Goal: Task Accomplishment & Management: Use online tool/utility

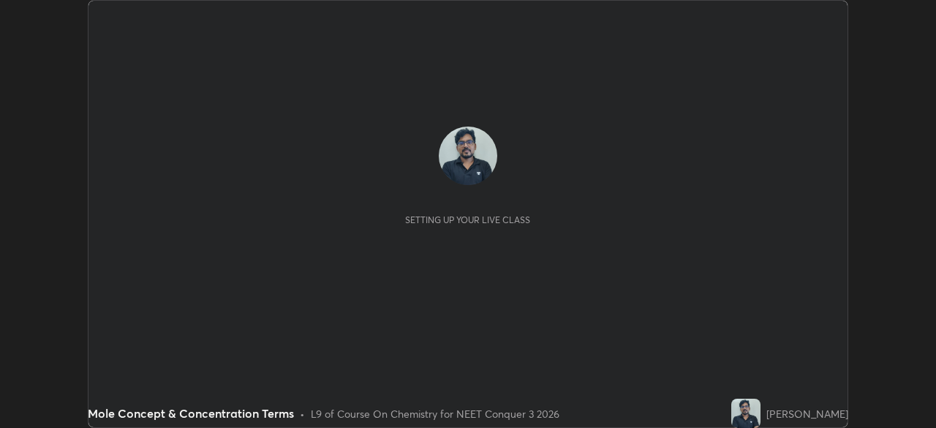
scroll to position [428, 935]
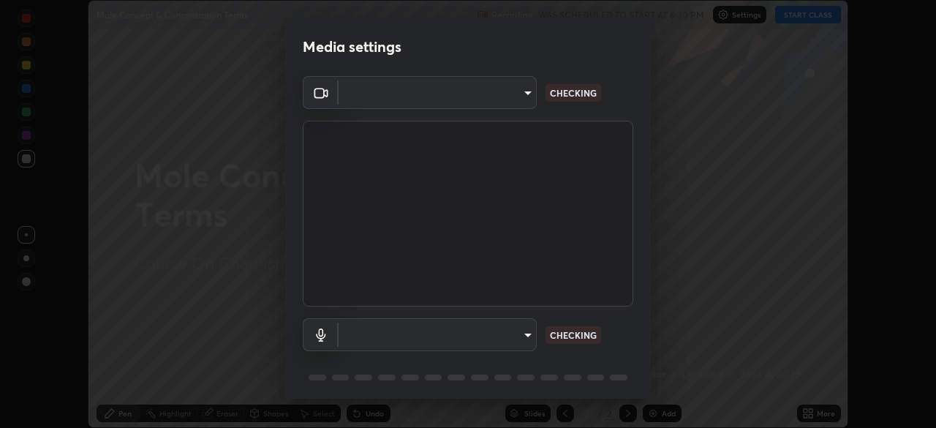
type input "1f3b1a4dbf7f6127e04a7c32b9c59d4571b9df5a52b12507af43ba0352f2305c"
type input "e5b627718591eeaf1f58acbce375d66896c0403349ed2b511c0f677bbfff9090"
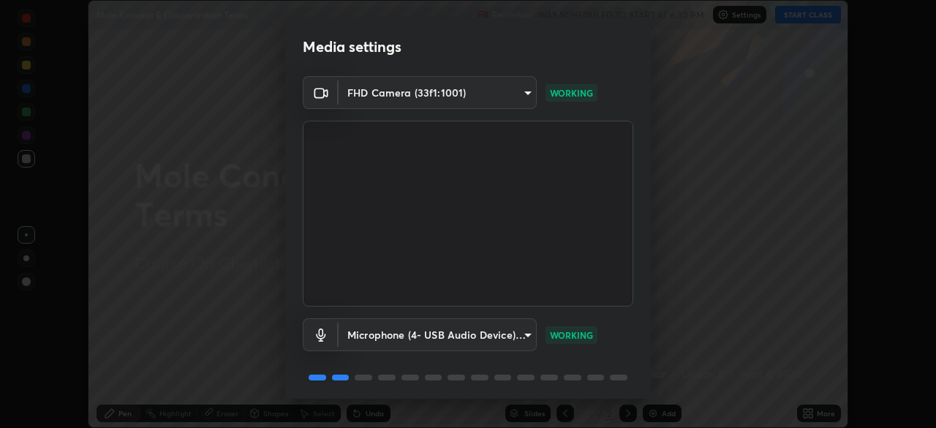
scroll to position [51, 0]
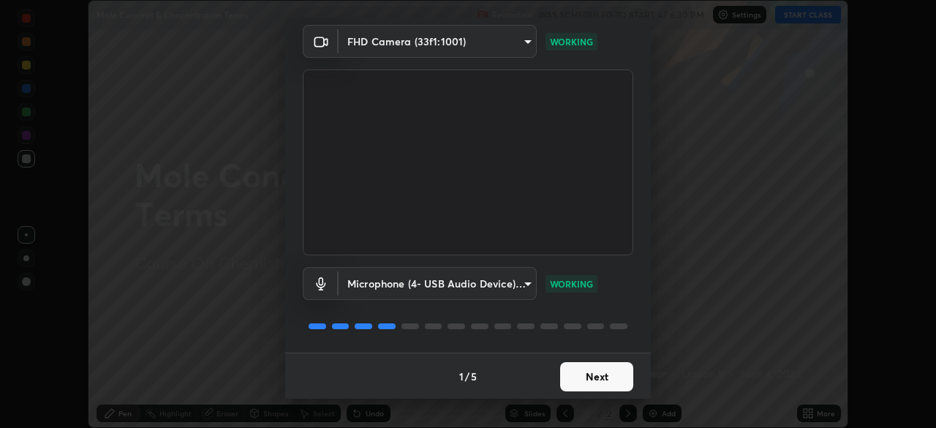
click at [598, 379] on button "Next" at bounding box center [596, 376] width 73 height 29
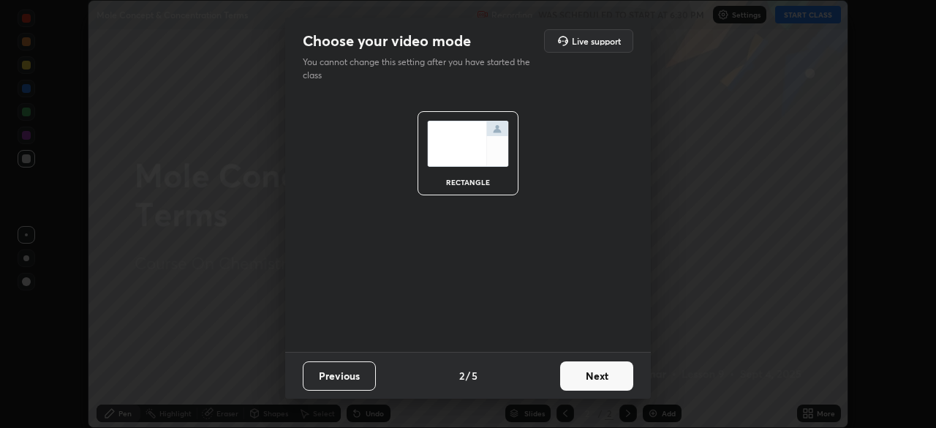
click at [610, 377] on button "Next" at bounding box center [596, 375] width 73 height 29
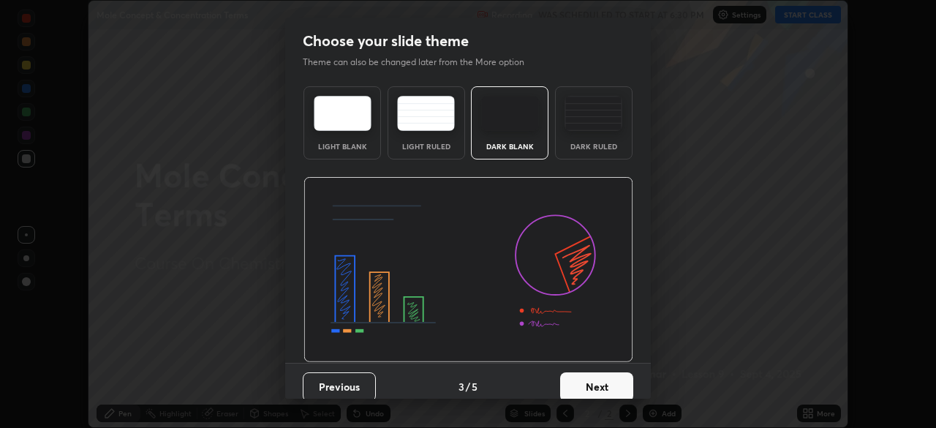
click at [615, 379] on button "Next" at bounding box center [596, 386] width 73 height 29
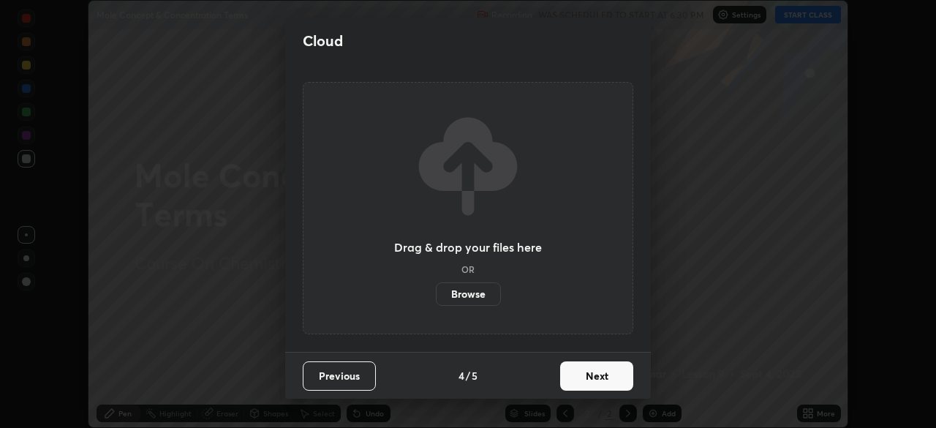
click at [609, 373] on button "Next" at bounding box center [596, 375] width 73 height 29
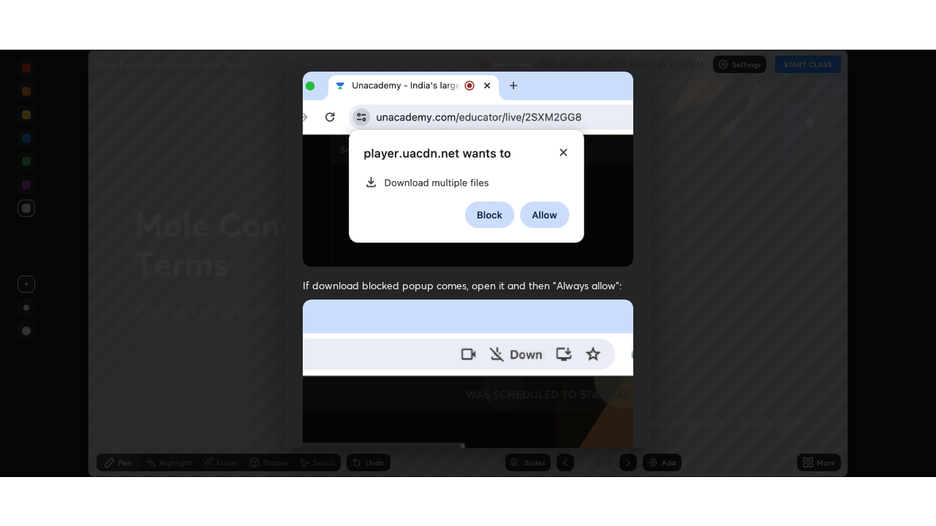
scroll to position [350, 0]
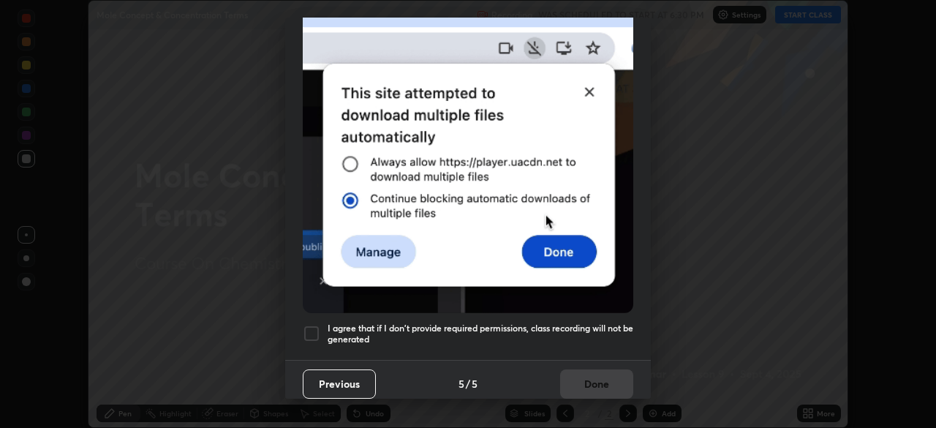
click at [307, 325] on div at bounding box center [312, 334] width 18 height 18
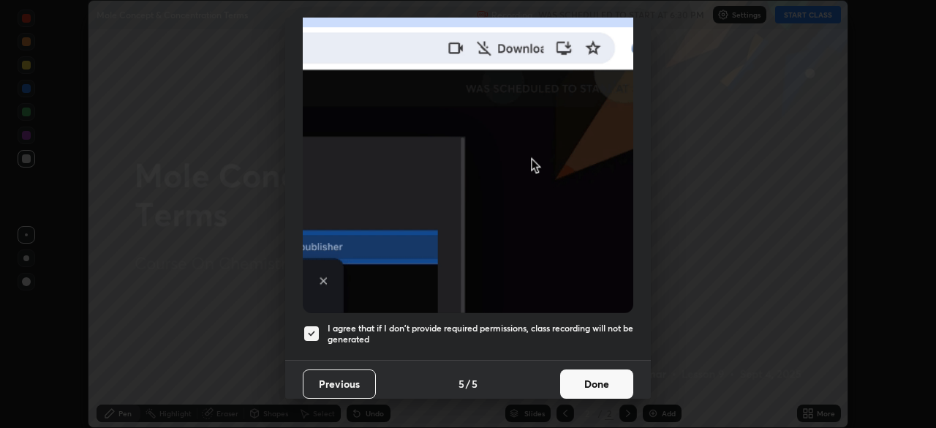
click at [596, 373] on button "Done" at bounding box center [596, 383] width 73 height 29
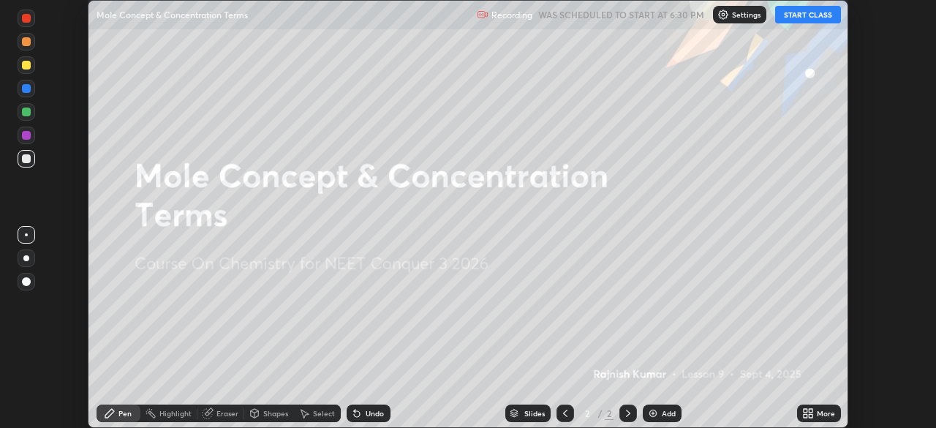
click at [816, 20] on button "START CLASS" at bounding box center [808, 15] width 66 height 18
click at [810, 410] on icon at bounding box center [811, 411] width 4 height 4
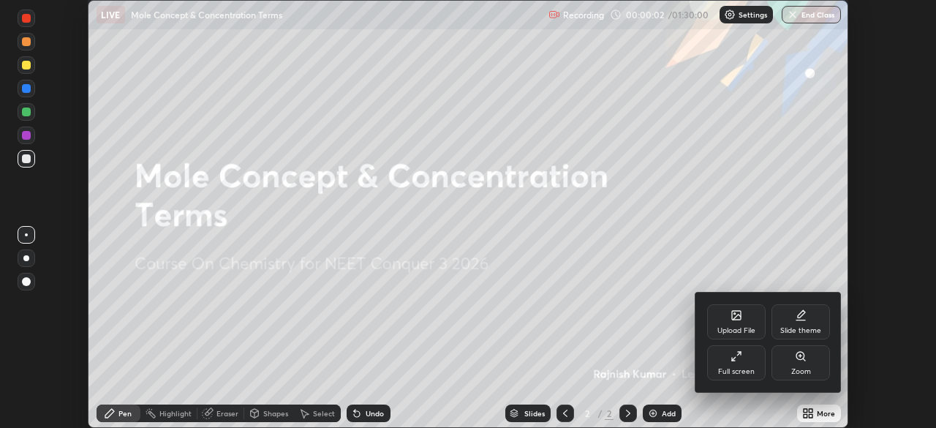
click at [744, 360] on div "Full screen" at bounding box center [736, 362] width 58 height 35
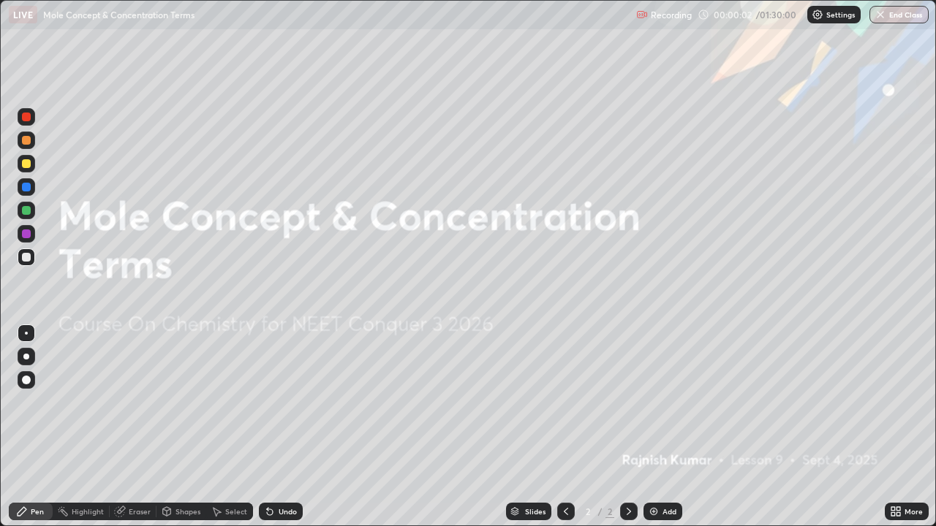
scroll to position [526, 936]
click at [663, 427] on div "Add" at bounding box center [662, 512] width 39 height 18
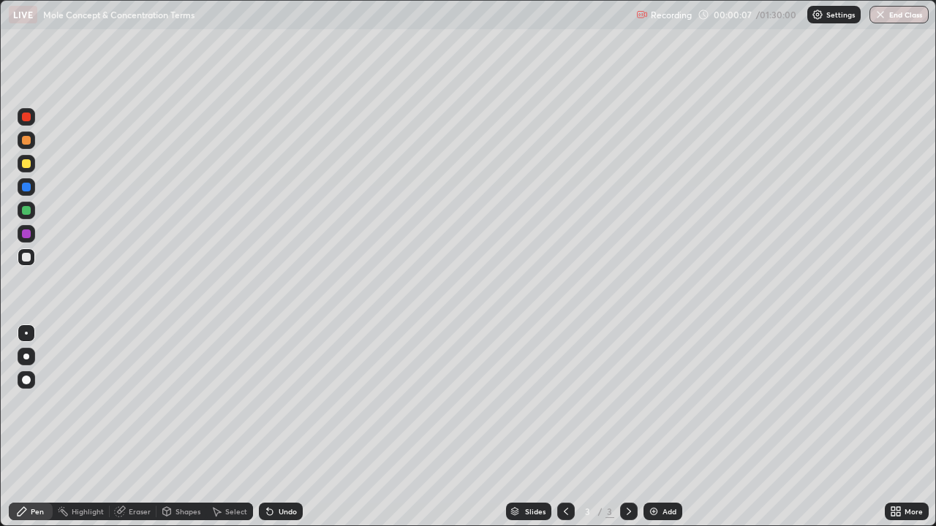
click at [25, 162] on div at bounding box center [26, 163] width 9 height 9
click at [27, 379] on div at bounding box center [26, 380] width 9 height 9
click at [29, 238] on div at bounding box center [26, 234] width 9 height 9
click at [27, 208] on div at bounding box center [26, 210] width 9 height 9
click at [29, 257] on div at bounding box center [26, 257] width 9 height 9
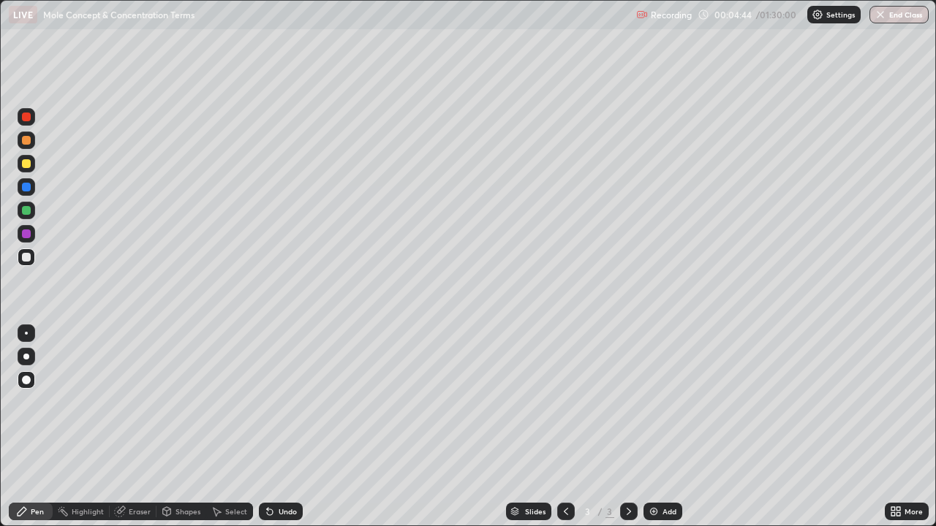
click at [649, 427] on img at bounding box center [654, 512] width 12 height 12
click at [26, 157] on div at bounding box center [27, 164] width 18 height 18
click at [278, 427] on div "Undo" at bounding box center [281, 512] width 44 height 18
click at [25, 212] on div at bounding box center [26, 210] width 9 height 9
click at [26, 257] on div at bounding box center [26, 257] width 9 height 9
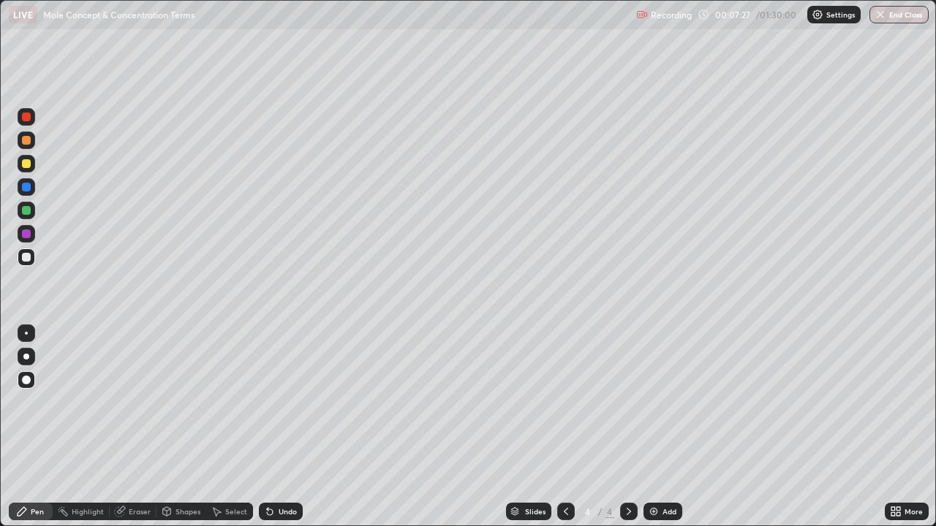
click at [29, 212] on div at bounding box center [26, 210] width 9 height 9
click at [232, 427] on div "Select" at bounding box center [236, 511] width 22 height 7
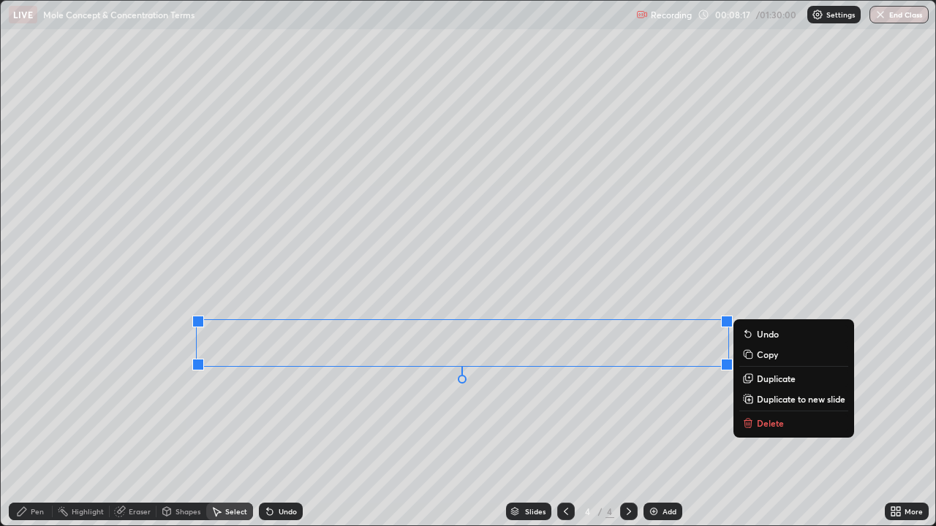
click at [34, 427] on div "Pen" at bounding box center [37, 511] width 13 height 7
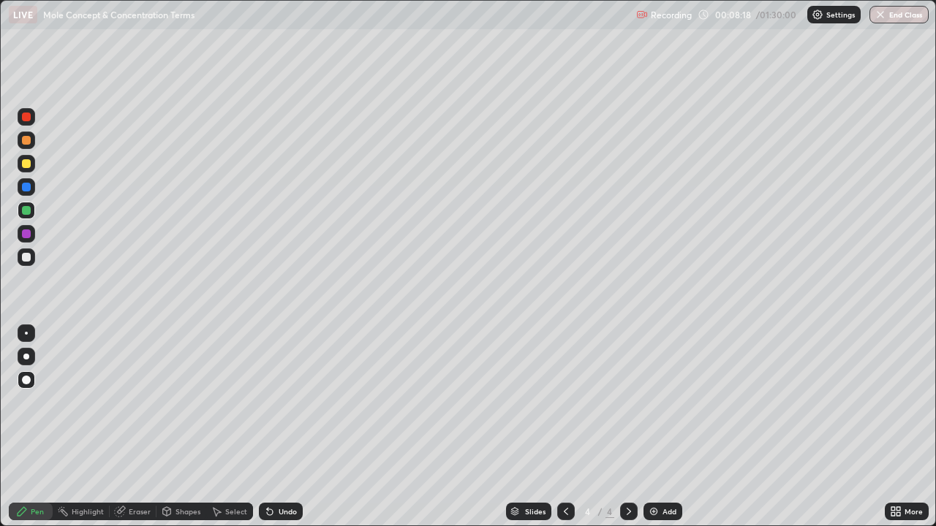
click at [32, 427] on div "Pen" at bounding box center [37, 511] width 13 height 7
click at [25, 208] on div at bounding box center [26, 210] width 9 height 9
click at [279, 427] on div "Undo" at bounding box center [288, 511] width 18 height 7
click at [275, 427] on div "Undo" at bounding box center [281, 512] width 44 height 18
click at [274, 427] on div "Undo" at bounding box center [281, 512] width 44 height 18
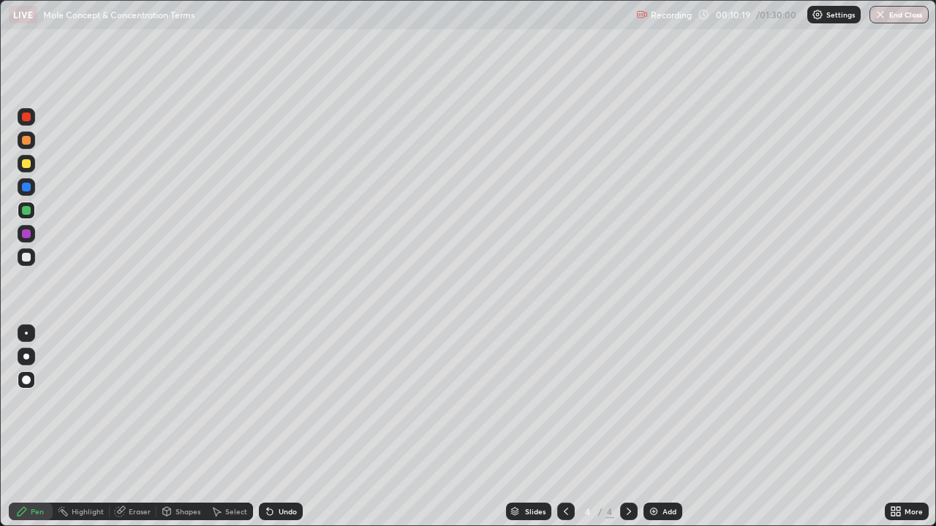
click at [269, 427] on icon at bounding box center [270, 513] width 6 height 6
click at [268, 427] on icon at bounding box center [270, 513] width 6 height 6
click at [275, 427] on div "Undo" at bounding box center [281, 512] width 44 height 18
click at [281, 427] on div "Undo" at bounding box center [281, 512] width 44 height 18
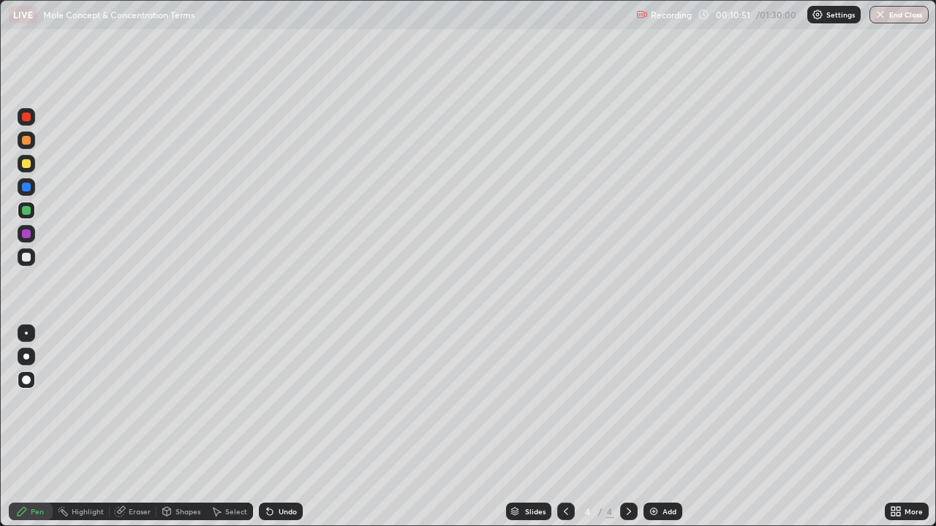
click at [231, 427] on div "Select" at bounding box center [236, 511] width 22 height 7
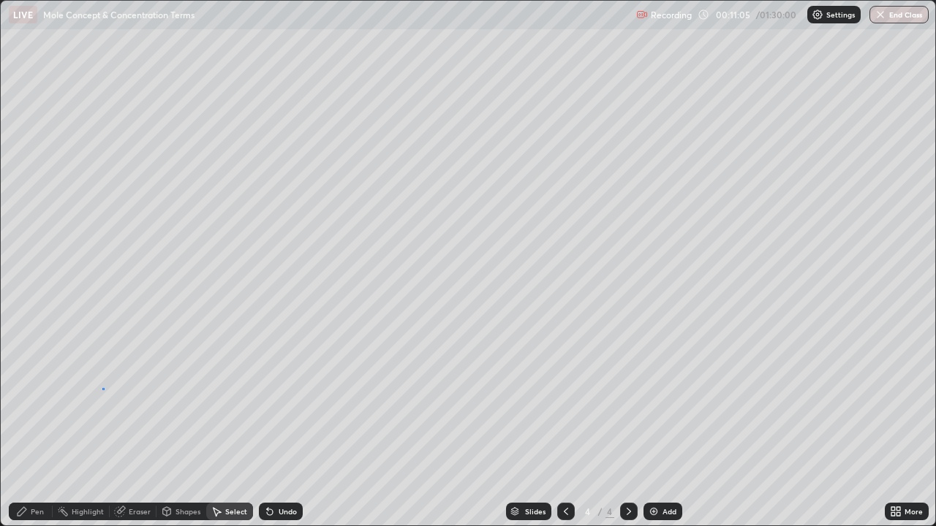
click at [103, 389] on div "0 ° Undo Copy Duplicate Duplicate to new slide Delete" at bounding box center [468, 264] width 935 height 526
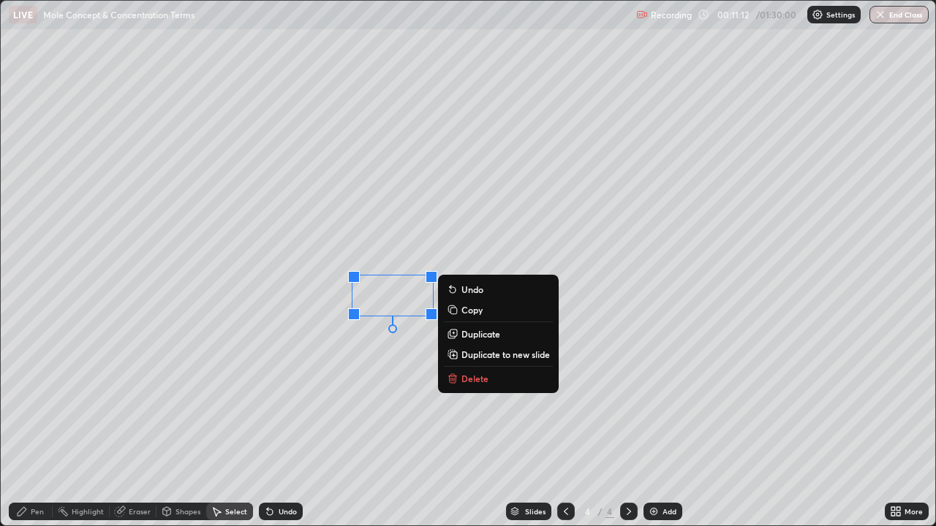
click at [341, 371] on div "0 ° Undo Copy Duplicate Duplicate to new slide Delete" at bounding box center [468, 264] width 935 height 526
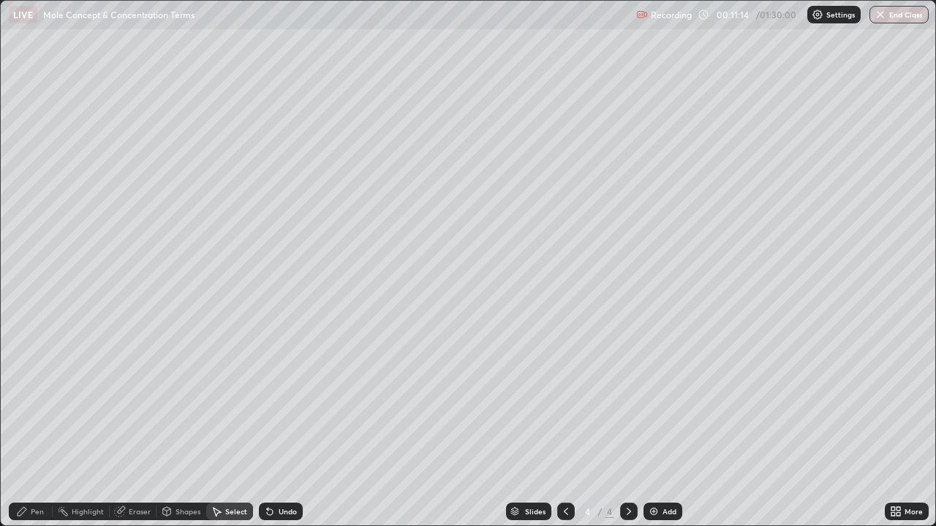
click at [29, 427] on div "Pen" at bounding box center [31, 512] width 44 height 18
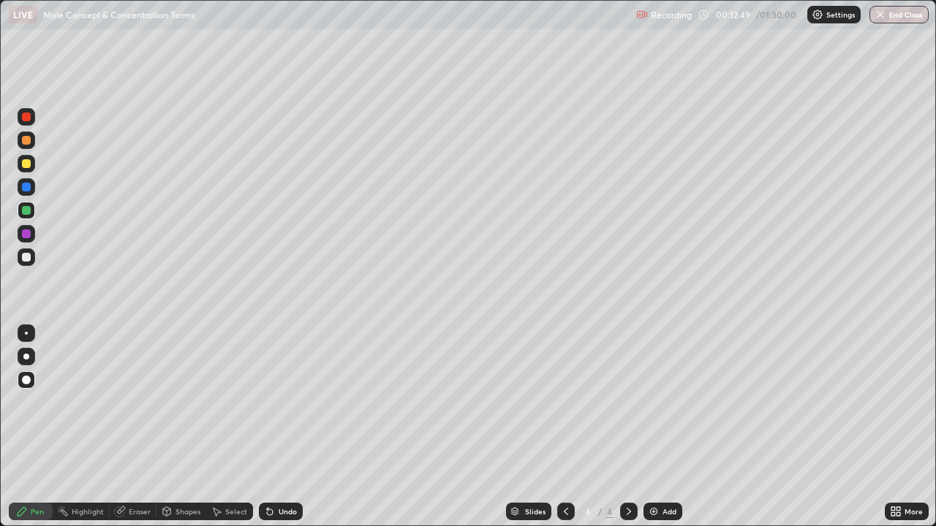
click at [655, 427] on div "Add" at bounding box center [662, 512] width 39 height 18
click at [562, 427] on icon at bounding box center [566, 512] width 12 height 12
click at [627, 427] on icon at bounding box center [629, 512] width 12 height 12
click at [586, 427] on div "5" at bounding box center [588, 511] width 15 height 9
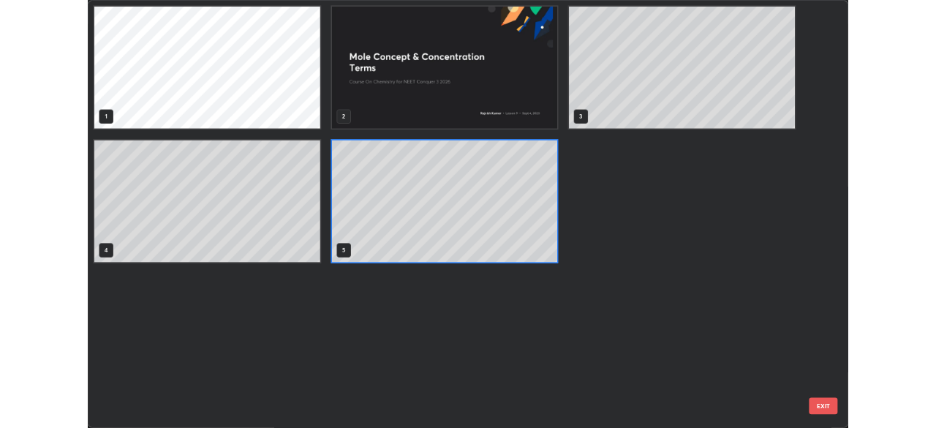
scroll to position [521, 927]
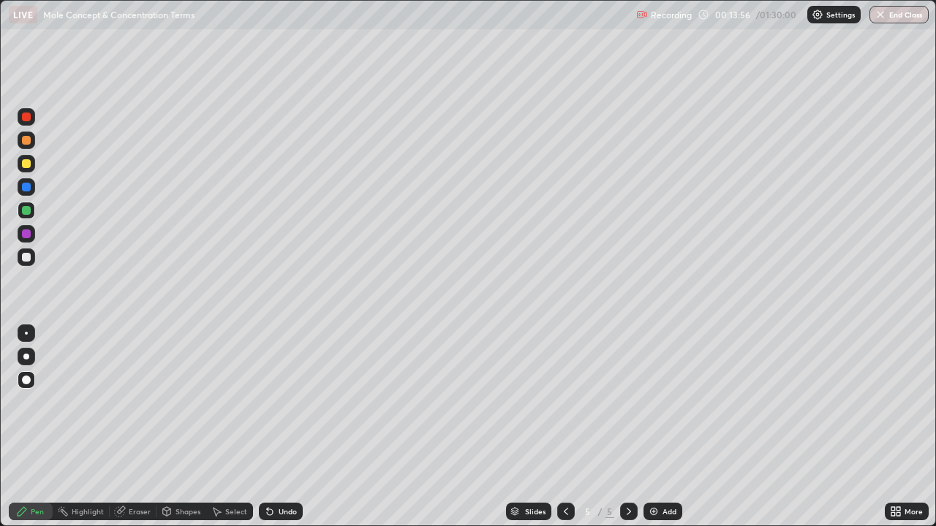
click at [563, 427] on icon at bounding box center [566, 512] width 12 height 12
click at [627, 427] on icon at bounding box center [629, 512] width 12 height 12
click at [564, 427] on icon at bounding box center [566, 512] width 12 height 12
click at [570, 427] on div at bounding box center [566, 512] width 18 height 18
click at [627, 427] on icon at bounding box center [629, 512] width 12 height 12
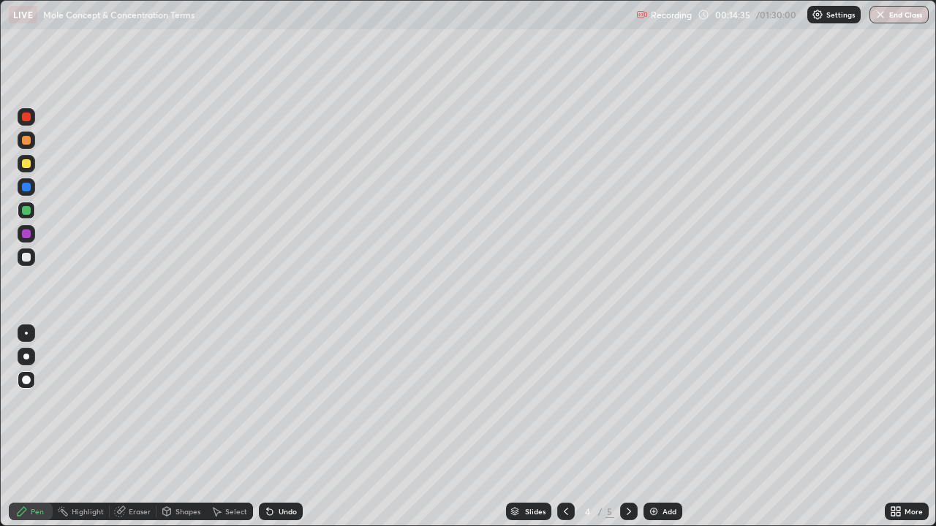
click at [629, 427] on icon at bounding box center [629, 512] width 12 height 12
click at [142, 427] on div "Eraser" at bounding box center [140, 511] width 22 height 7
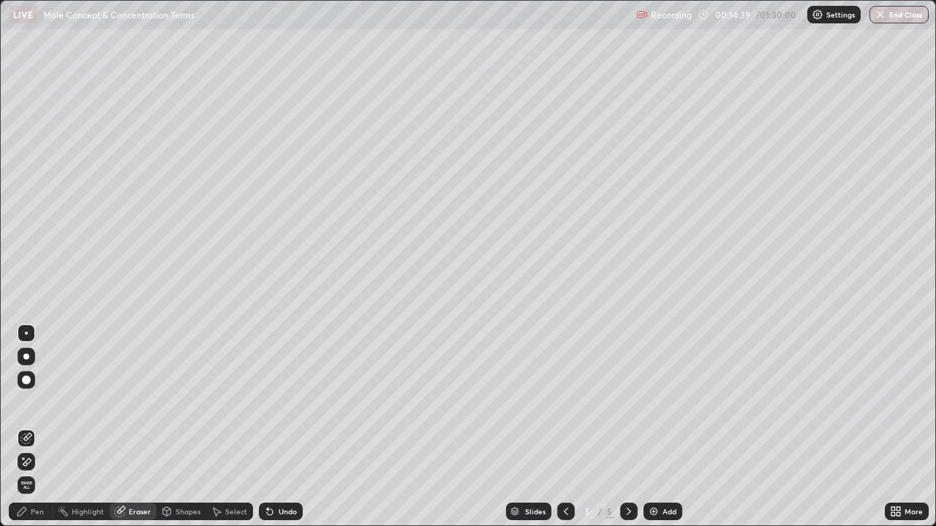
click at [49, 427] on div "Pen" at bounding box center [31, 512] width 44 height 18
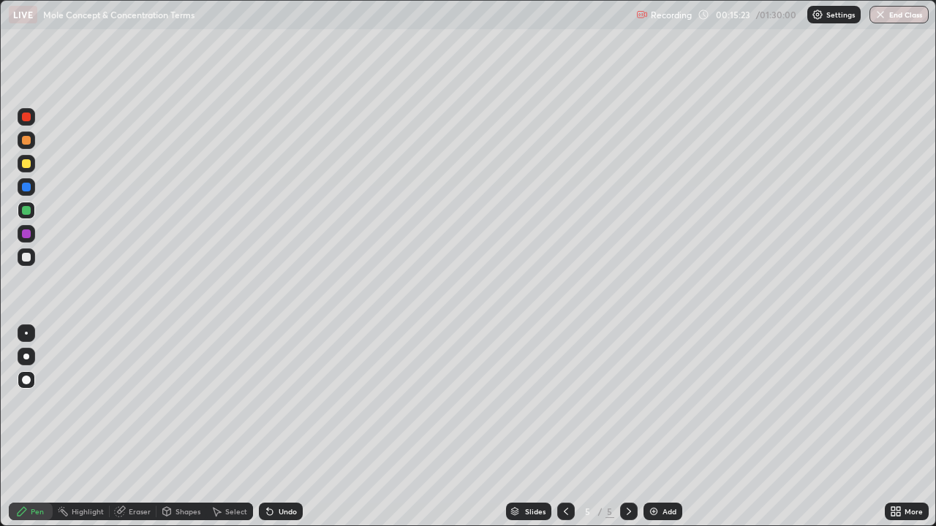
click at [27, 167] on div at bounding box center [26, 163] width 9 height 9
click at [564, 427] on icon at bounding box center [566, 512] width 12 height 12
click at [629, 427] on icon at bounding box center [629, 512] width 12 height 12
click at [564, 427] on icon at bounding box center [566, 512] width 12 height 12
click at [627, 427] on icon at bounding box center [629, 512] width 12 height 12
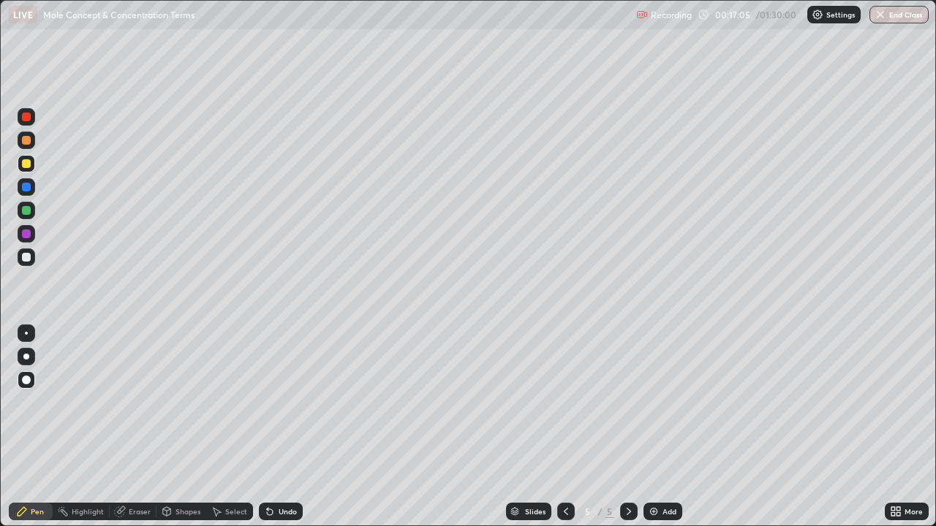
click at [27, 208] on div at bounding box center [26, 210] width 9 height 9
click at [670, 427] on div "Add" at bounding box center [669, 511] width 14 height 7
click at [26, 169] on div at bounding box center [27, 164] width 18 height 18
click at [25, 213] on div at bounding box center [26, 210] width 9 height 9
click at [26, 170] on div at bounding box center [27, 164] width 18 height 18
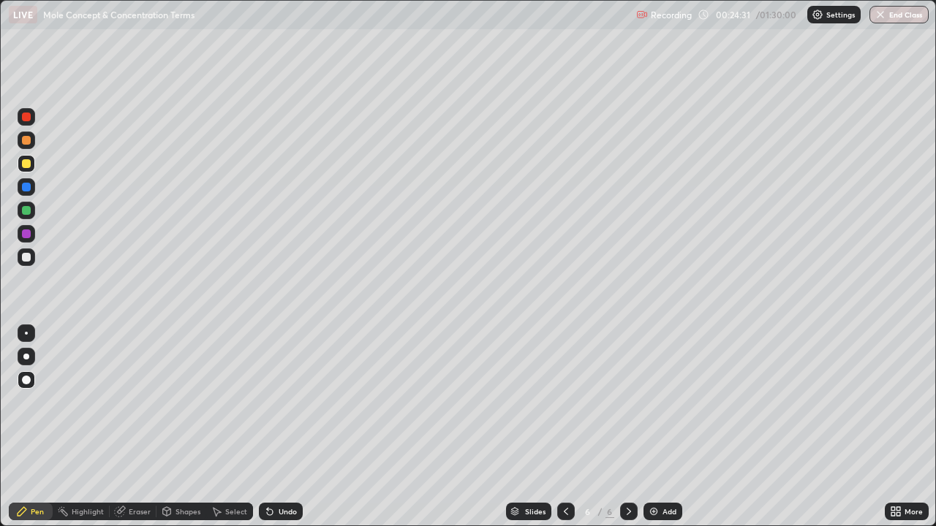
click at [657, 427] on img at bounding box center [654, 512] width 12 height 12
click at [27, 257] on div at bounding box center [26, 257] width 9 height 9
click at [562, 427] on icon at bounding box center [566, 512] width 12 height 12
click at [627, 427] on icon at bounding box center [629, 512] width 12 height 12
click at [27, 211] on div at bounding box center [26, 210] width 9 height 9
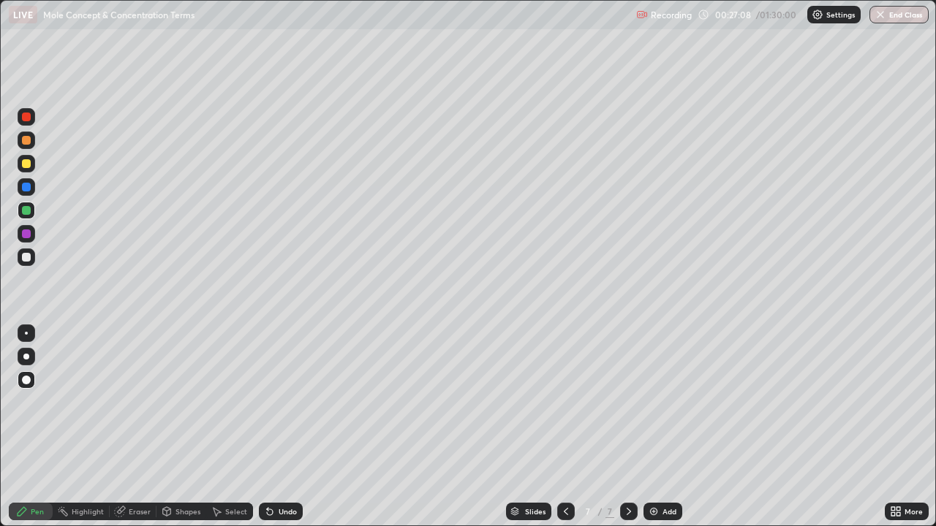
click at [29, 162] on div at bounding box center [26, 163] width 9 height 9
click at [28, 231] on div at bounding box center [26, 234] width 9 height 9
click at [660, 427] on div "Add" at bounding box center [662, 512] width 39 height 18
click at [29, 143] on div at bounding box center [26, 140] width 9 height 9
click at [26, 210] on div at bounding box center [26, 210] width 9 height 9
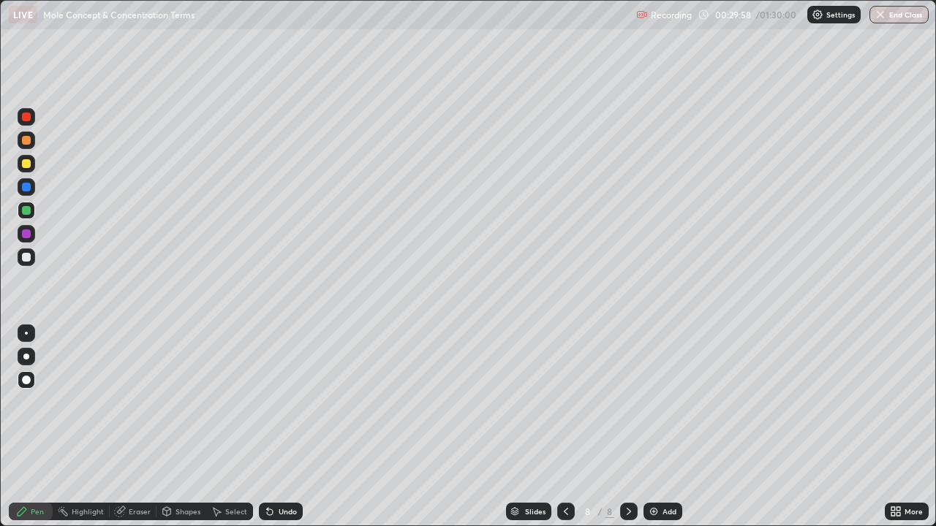
click at [26, 163] on div at bounding box center [26, 163] width 9 height 9
click at [27, 210] on div at bounding box center [26, 210] width 9 height 9
click at [565, 427] on icon at bounding box center [566, 511] width 4 height 7
click at [564, 427] on icon at bounding box center [566, 512] width 12 height 12
click at [629, 427] on icon at bounding box center [629, 512] width 12 height 12
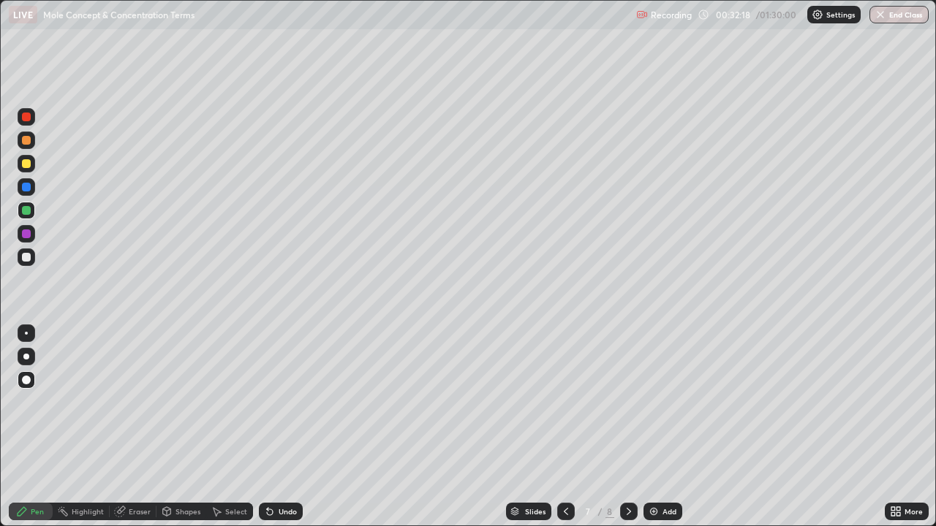
click at [627, 427] on icon at bounding box center [629, 512] width 12 height 12
click at [26, 164] on div at bounding box center [26, 163] width 9 height 9
click at [660, 427] on div "Add" at bounding box center [662, 512] width 39 height 18
click at [566, 427] on div at bounding box center [566, 511] width 18 height 29
click at [627, 427] on icon at bounding box center [629, 512] width 12 height 12
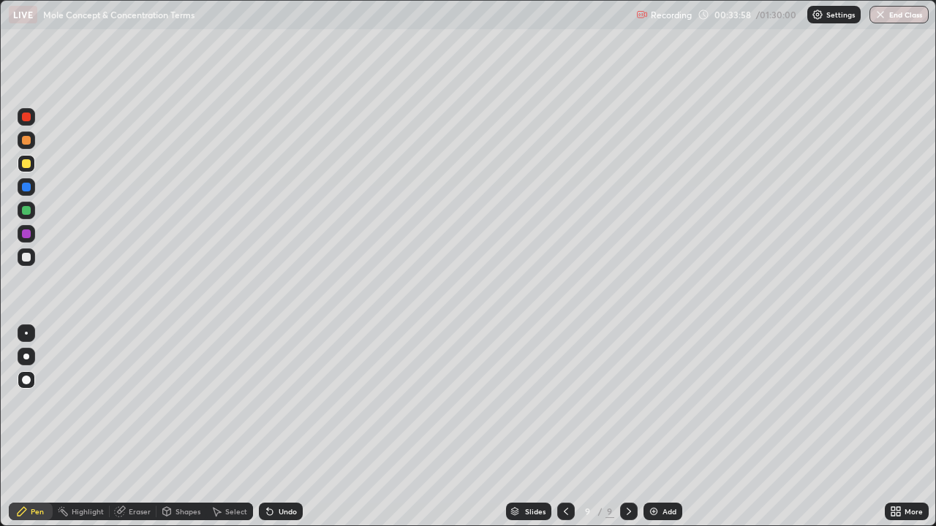
click at [23, 207] on div at bounding box center [26, 210] width 9 height 9
click at [29, 160] on div at bounding box center [26, 163] width 9 height 9
click at [28, 212] on div at bounding box center [26, 210] width 9 height 9
click at [271, 427] on icon at bounding box center [270, 512] width 12 height 12
click at [27, 167] on div at bounding box center [26, 163] width 9 height 9
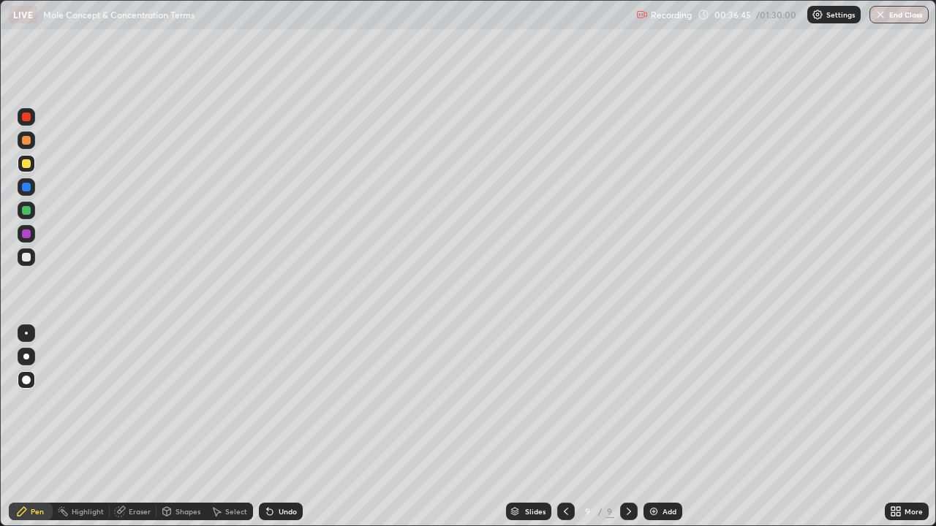
click at [279, 427] on div "Undo" at bounding box center [288, 511] width 18 height 7
click at [273, 427] on icon at bounding box center [270, 512] width 12 height 12
click at [28, 217] on div at bounding box center [27, 211] width 18 height 18
click at [274, 427] on div "Undo" at bounding box center [281, 512] width 44 height 18
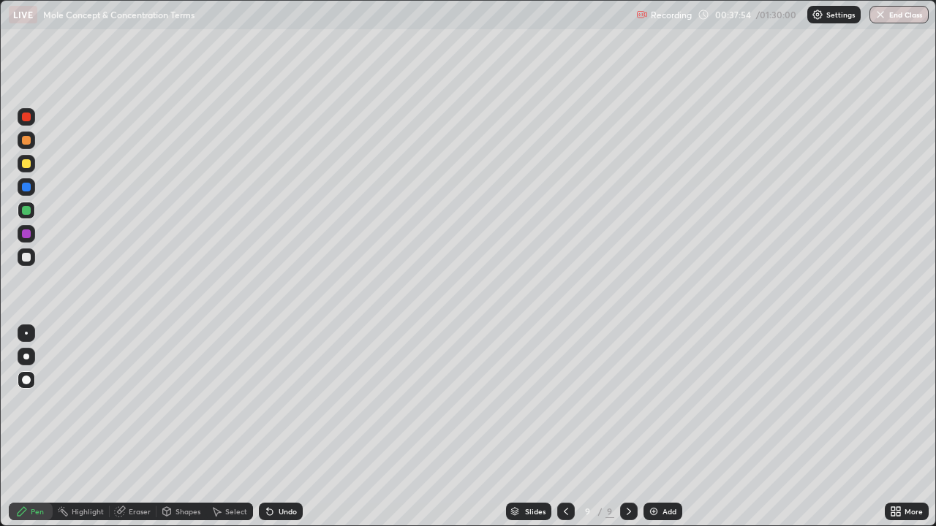
click at [26, 211] on div at bounding box center [26, 210] width 9 height 9
click at [283, 427] on div "Undo" at bounding box center [288, 511] width 18 height 7
click at [667, 427] on div "Add" at bounding box center [669, 511] width 14 height 7
click at [27, 162] on div at bounding box center [26, 163] width 9 height 9
click at [288, 427] on div "Undo" at bounding box center [288, 511] width 18 height 7
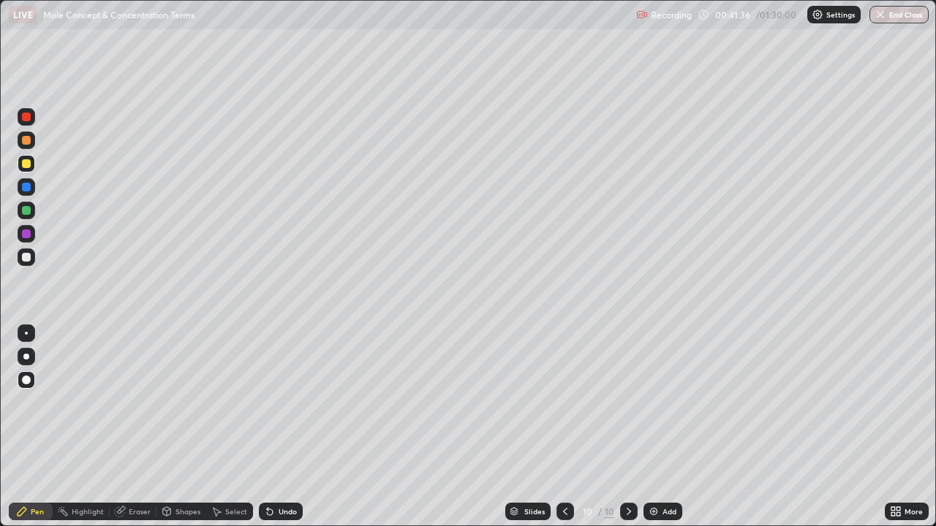
click at [140, 427] on div "Eraser" at bounding box center [140, 511] width 22 height 7
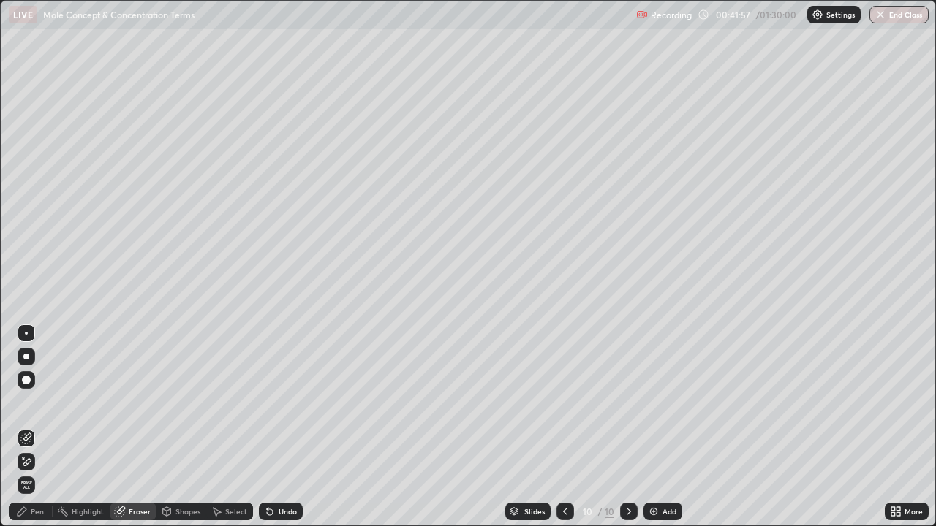
click at [38, 427] on div "Pen" at bounding box center [37, 511] width 13 height 7
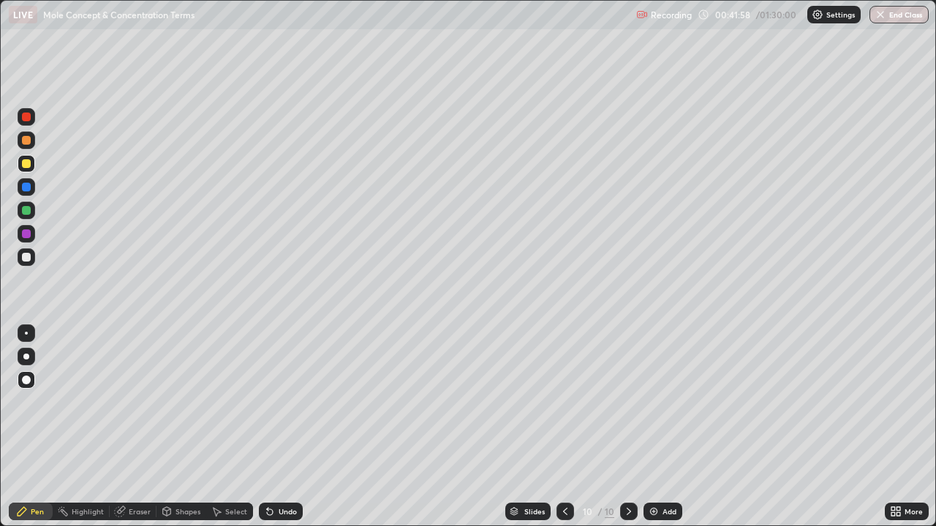
click at [26, 261] on div at bounding box center [26, 257] width 9 height 9
click at [23, 214] on div at bounding box center [26, 210] width 9 height 9
click at [282, 427] on div "Undo" at bounding box center [288, 511] width 18 height 7
click at [280, 427] on div "Undo" at bounding box center [288, 511] width 18 height 7
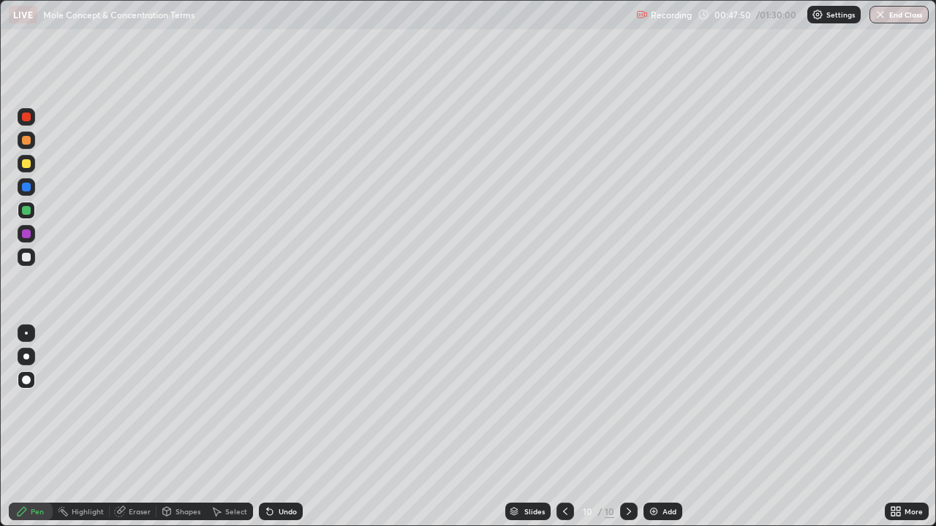
click at [26, 167] on div at bounding box center [26, 163] width 9 height 9
click at [654, 427] on img at bounding box center [654, 512] width 12 height 12
click at [564, 427] on icon at bounding box center [566, 511] width 4 height 7
click at [627, 427] on icon at bounding box center [629, 511] width 4 height 7
click at [23, 209] on div at bounding box center [26, 210] width 9 height 9
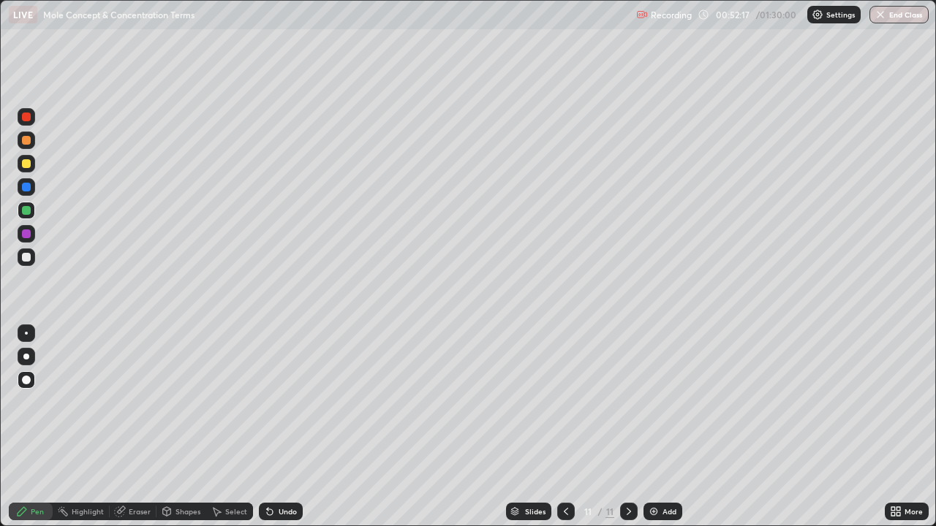
click at [28, 238] on div at bounding box center [26, 234] width 9 height 9
click at [136, 427] on div "Eraser" at bounding box center [140, 511] width 22 height 7
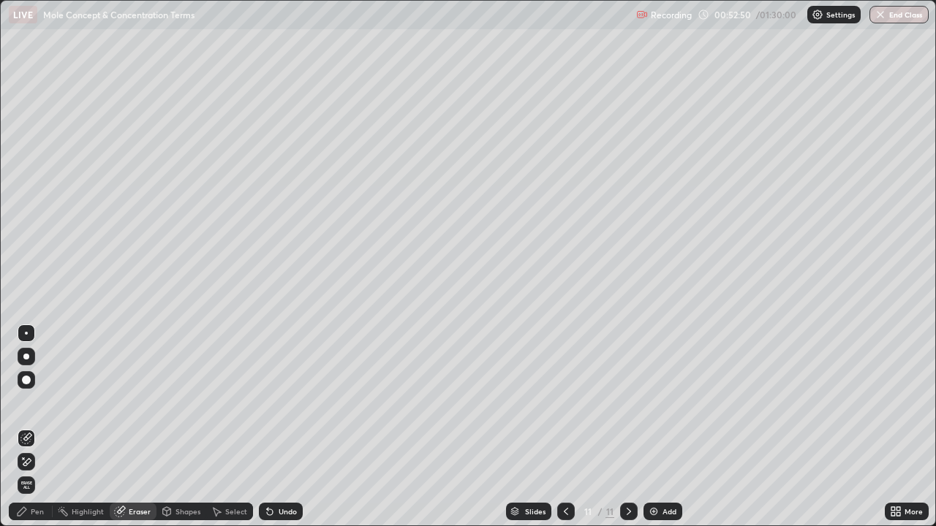
click at [32, 427] on div "Pen" at bounding box center [37, 511] width 13 height 7
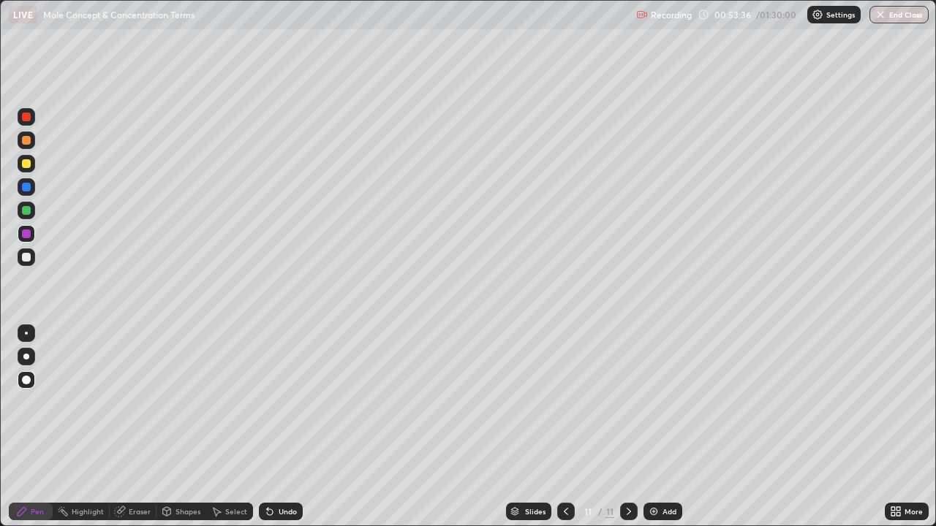
click at [564, 427] on icon at bounding box center [566, 512] width 12 height 12
click at [624, 427] on icon at bounding box center [629, 512] width 12 height 12
click at [29, 165] on div at bounding box center [26, 163] width 9 height 9
click at [29, 234] on div at bounding box center [26, 234] width 9 height 9
click at [670, 427] on div "Add" at bounding box center [669, 511] width 14 height 7
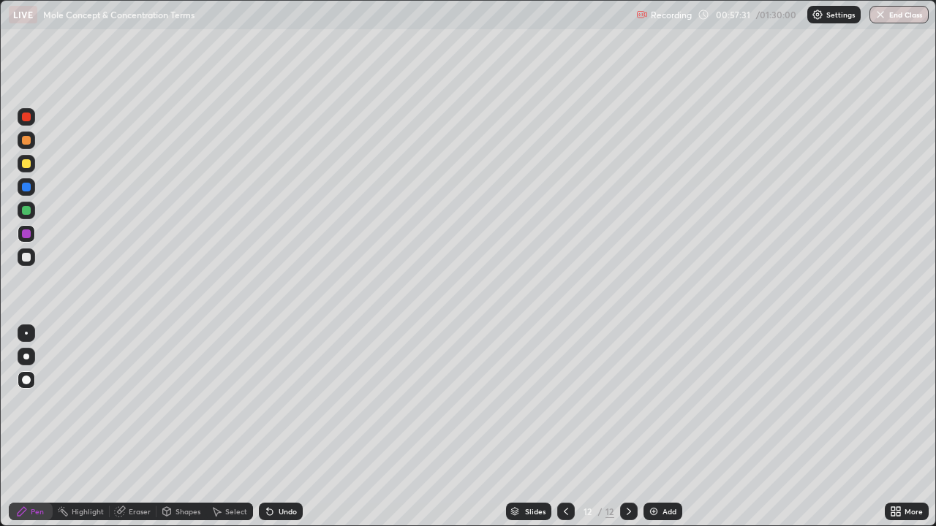
click at [29, 148] on div at bounding box center [27, 141] width 18 height 18
click at [26, 167] on div at bounding box center [26, 163] width 9 height 9
click at [282, 427] on div "Undo" at bounding box center [288, 511] width 18 height 7
click at [279, 427] on div "Undo" at bounding box center [288, 511] width 18 height 7
click at [283, 427] on div "Undo" at bounding box center [288, 511] width 18 height 7
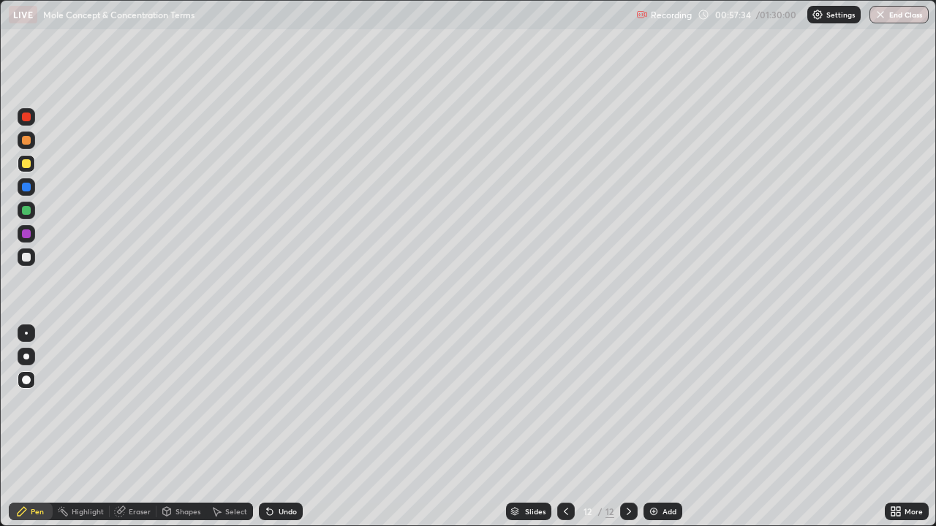
click at [283, 427] on div "Undo" at bounding box center [288, 511] width 18 height 7
click at [26, 211] on div at bounding box center [26, 210] width 9 height 9
click at [33, 260] on div at bounding box center [27, 258] width 18 height 18
click at [182, 427] on div "Shapes" at bounding box center [187, 511] width 25 height 7
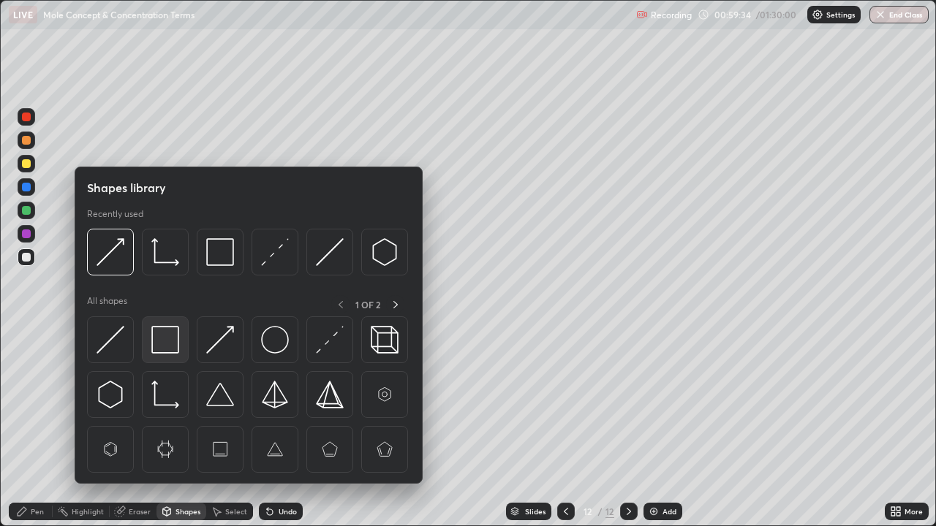
click at [167, 347] on img at bounding box center [165, 340] width 28 height 28
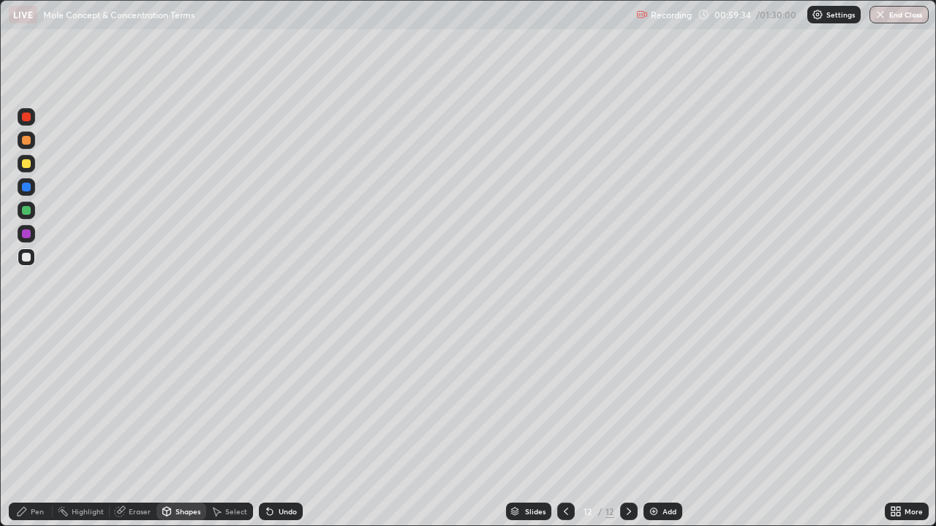
click at [27, 235] on div at bounding box center [26, 234] width 9 height 9
click at [44, 427] on div "Pen" at bounding box center [31, 512] width 44 height 18
click at [26, 167] on div at bounding box center [26, 163] width 9 height 9
click at [275, 427] on div "Undo" at bounding box center [281, 512] width 44 height 18
click at [273, 427] on div "Undo" at bounding box center [281, 512] width 44 height 18
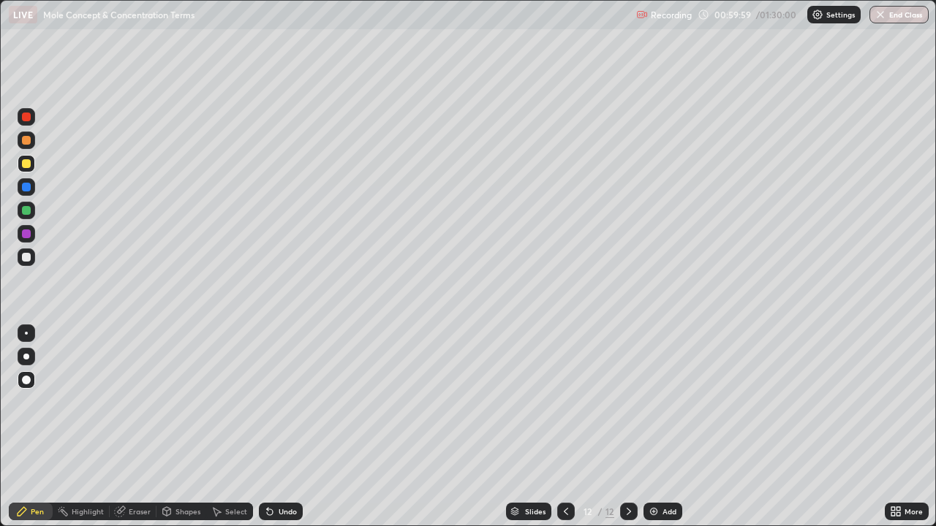
click at [282, 427] on div "Undo" at bounding box center [288, 511] width 18 height 7
click at [659, 427] on div "Add" at bounding box center [662, 512] width 39 height 18
click at [281, 427] on div "Undo" at bounding box center [288, 511] width 18 height 7
click at [283, 427] on div "Undo" at bounding box center [288, 511] width 18 height 7
click at [25, 214] on div at bounding box center [26, 210] width 9 height 9
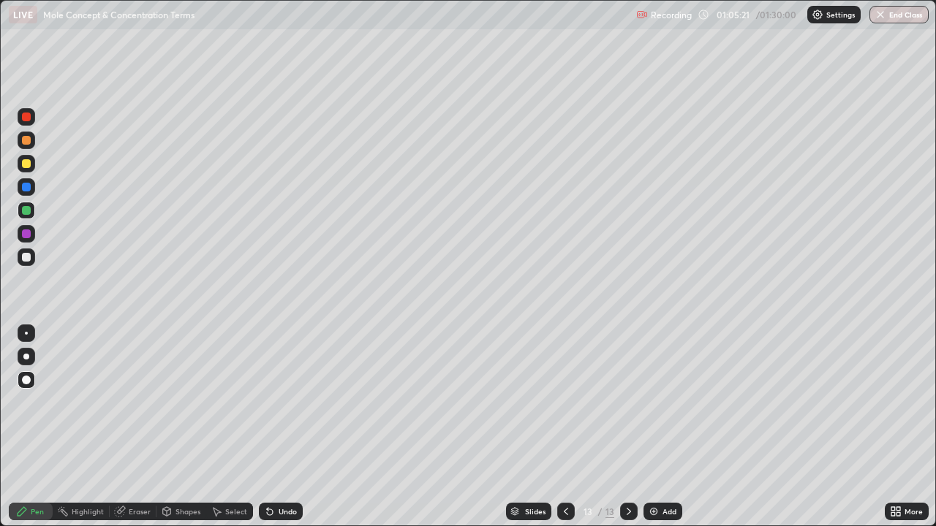
click at [267, 427] on icon at bounding box center [267, 508] width 1 height 1
click at [668, 427] on div "Add" at bounding box center [662, 512] width 39 height 18
click at [26, 162] on div at bounding box center [26, 163] width 9 height 9
click at [285, 427] on div "Undo" at bounding box center [281, 512] width 44 height 18
click at [29, 214] on div at bounding box center [26, 210] width 9 height 9
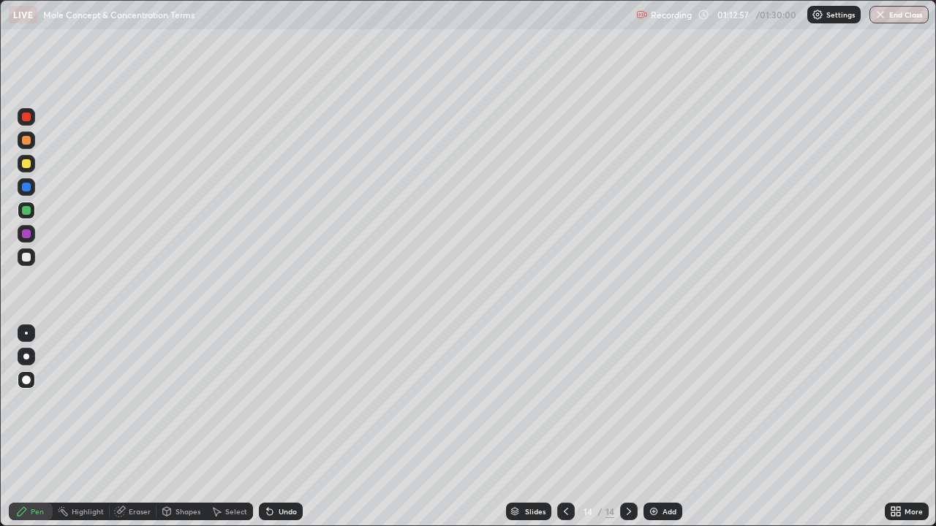
click at [284, 427] on div "Undo" at bounding box center [288, 511] width 18 height 7
click at [279, 427] on div "Undo" at bounding box center [281, 512] width 44 height 18
click at [25, 256] on div at bounding box center [26, 257] width 9 height 9
click at [139, 427] on div "Eraser" at bounding box center [140, 511] width 22 height 7
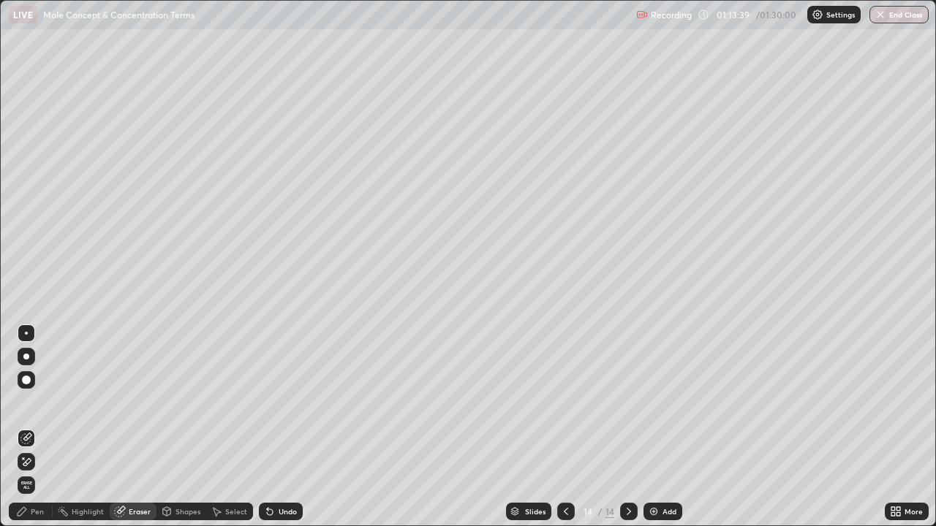
click at [43, 427] on div "Pen" at bounding box center [37, 511] width 13 height 7
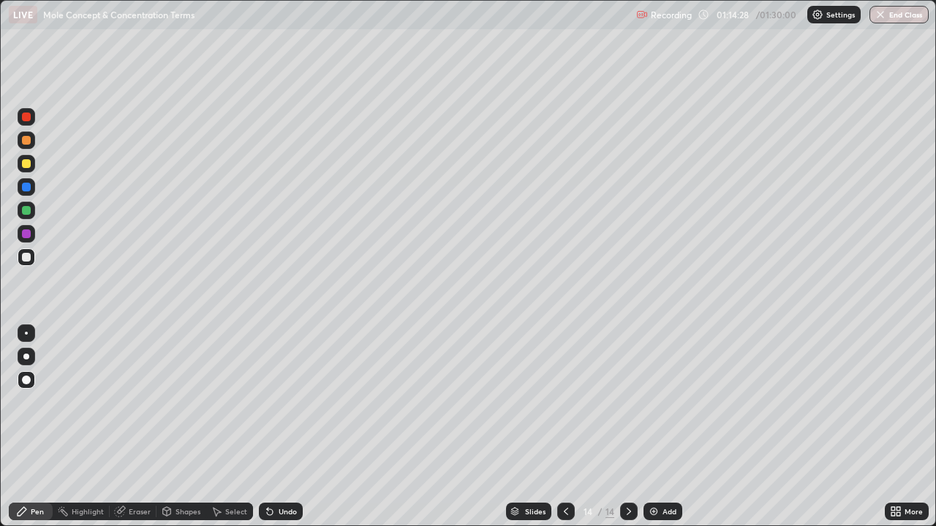
click at [30, 214] on div at bounding box center [26, 210] width 9 height 9
click at [28, 237] on div at bounding box center [26, 234] width 9 height 9
click at [178, 427] on div "Shapes" at bounding box center [187, 511] width 25 height 7
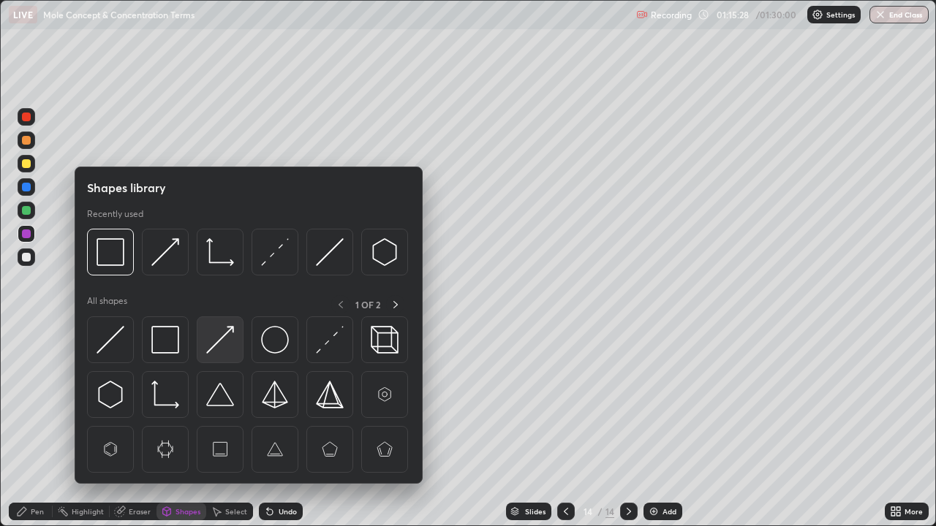
click at [230, 345] on img at bounding box center [220, 340] width 28 height 28
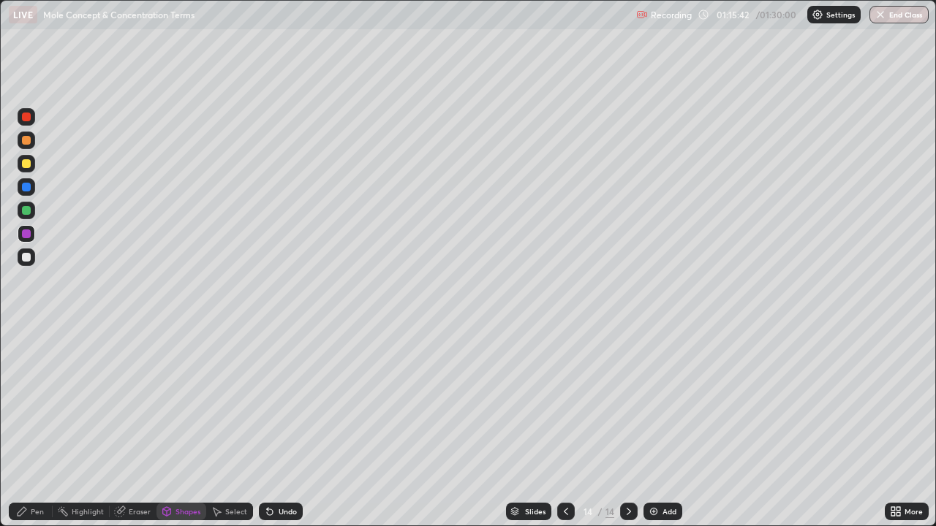
click at [46, 427] on div "Pen" at bounding box center [31, 512] width 44 height 18
click at [27, 209] on div at bounding box center [26, 210] width 9 height 9
click at [282, 427] on div "Undo" at bounding box center [288, 511] width 18 height 7
click at [565, 427] on icon at bounding box center [566, 512] width 12 height 12
click at [566, 427] on icon at bounding box center [566, 512] width 12 height 12
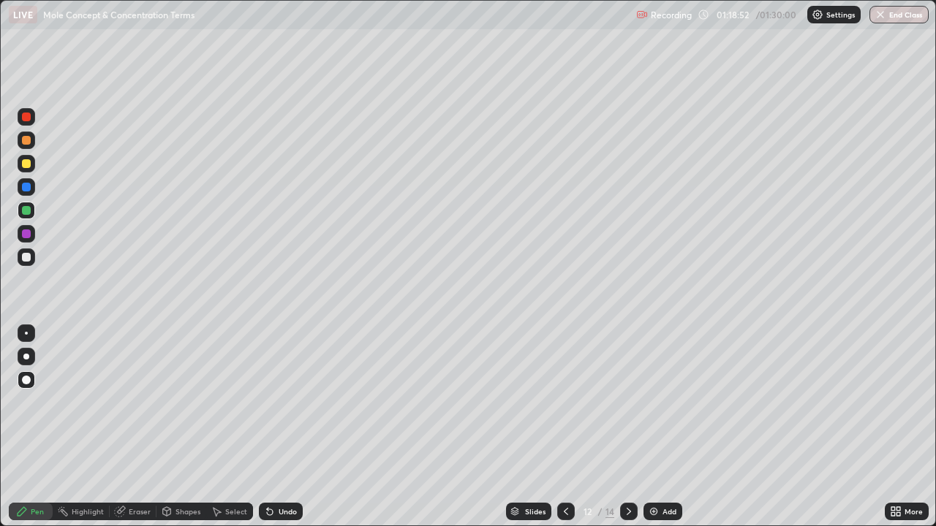
click at [628, 427] on icon at bounding box center [629, 512] width 12 height 12
click at [629, 427] on icon at bounding box center [629, 512] width 12 height 12
click at [636, 427] on div at bounding box center [629, 511] width 18 height 29
click at [670, 427] on div "Add" at bounding box center [669, 511] width 14 height 7
click at [26, 164] on div at bounding box center [26, 163] width 9 height 9
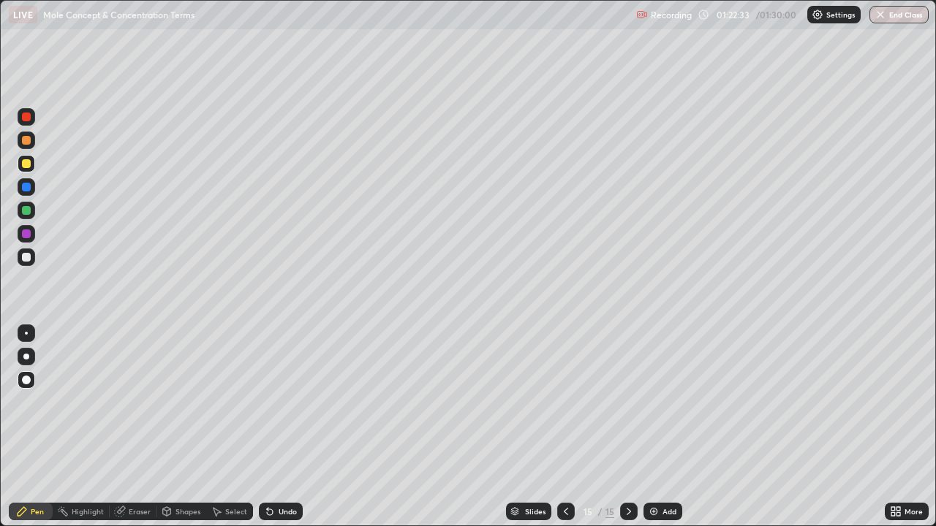
click at [31, 238] on div at bounding box center [27, 234] width 18 height 18
click at [26, 233] on div at bounding box center [26, 234] width 9 height 9
click at [910, 12] on button "End Class" at bounding box center [900, 15] width 58 height 18
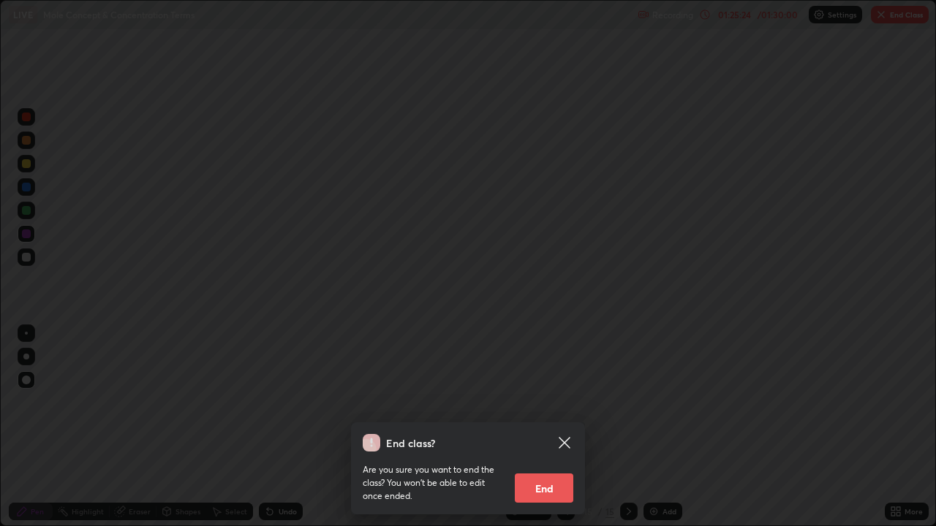
click at [541, 427] on button "End" at bounding box center [544, 488] width 58 height 29
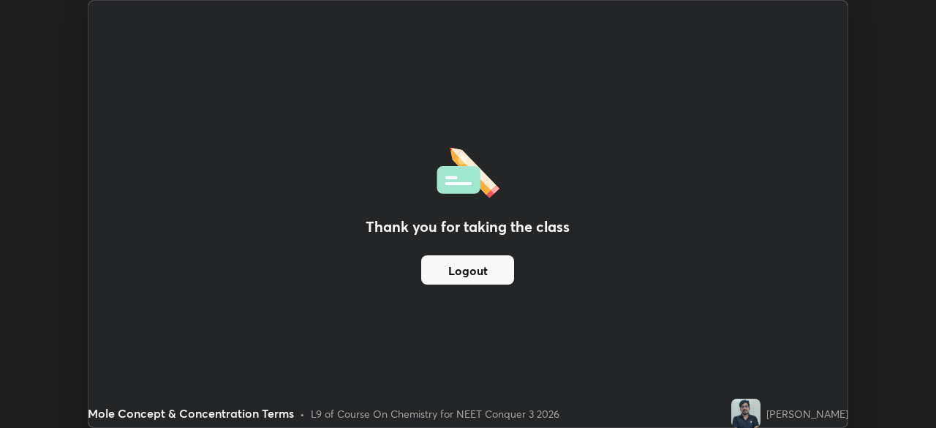
scroll to position [72691, 72183]
click at [758, 411] on img at bounding box center [745, 412] width 29 height 29
click at [458, 279] on button "Logout" at bounding box center [467, 269] width 93 height 29
